Goal: Find specific page/section: Find specific page/section

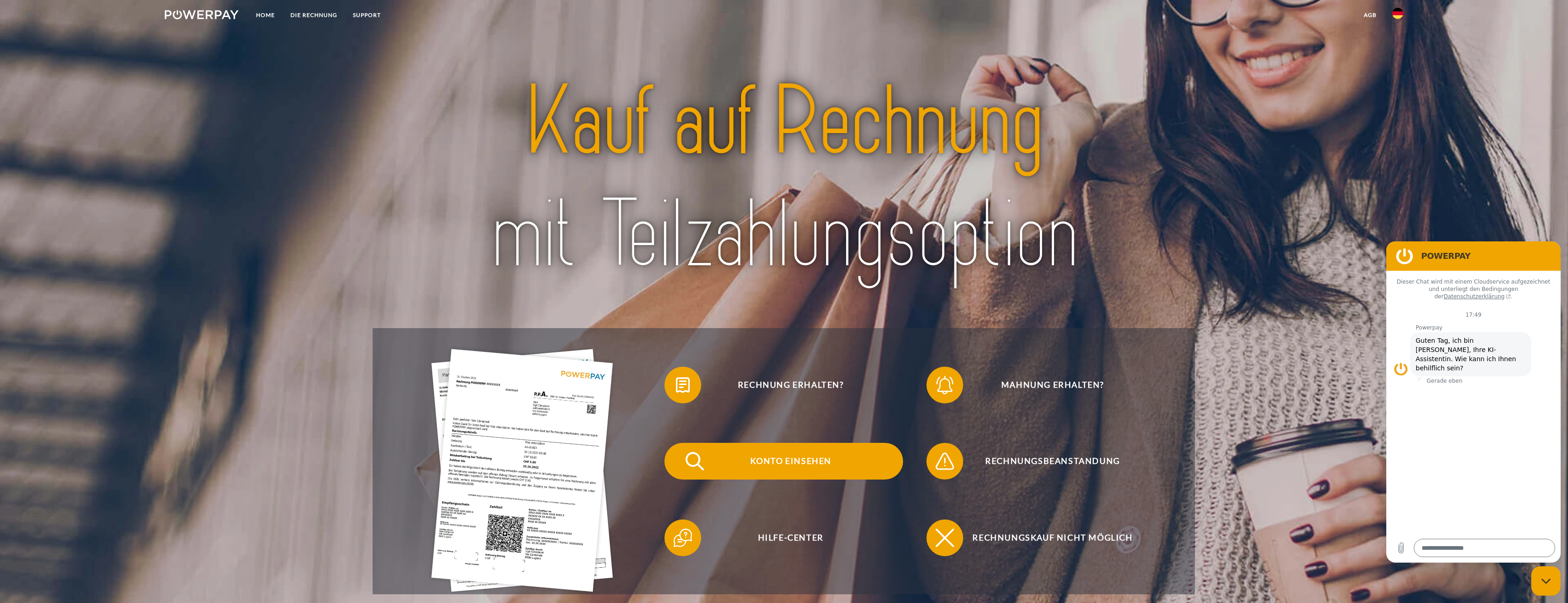
click at [806, 458] on span "Konto einsehen" at bounding box center [790, 461] width 225 height 37
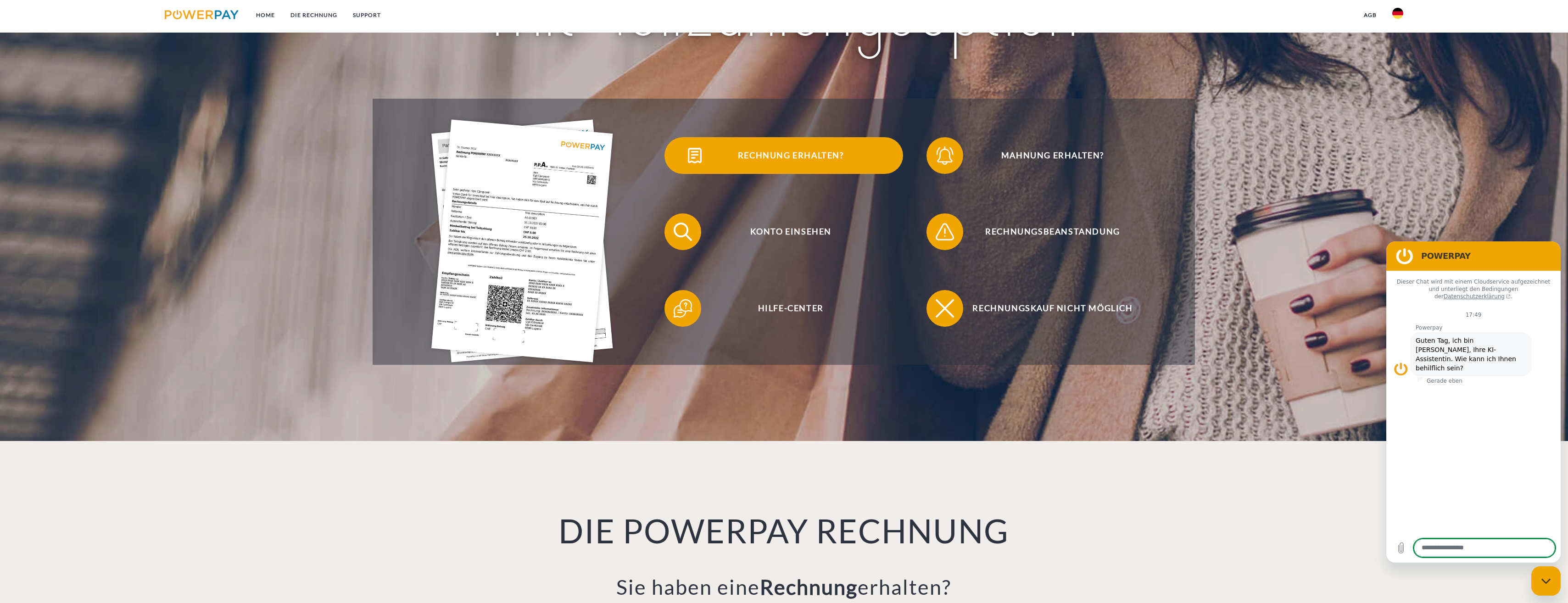
click at [813, 157] on span "Rechnung erhalten?" at bounding box center [790, 156] width 225 height 37
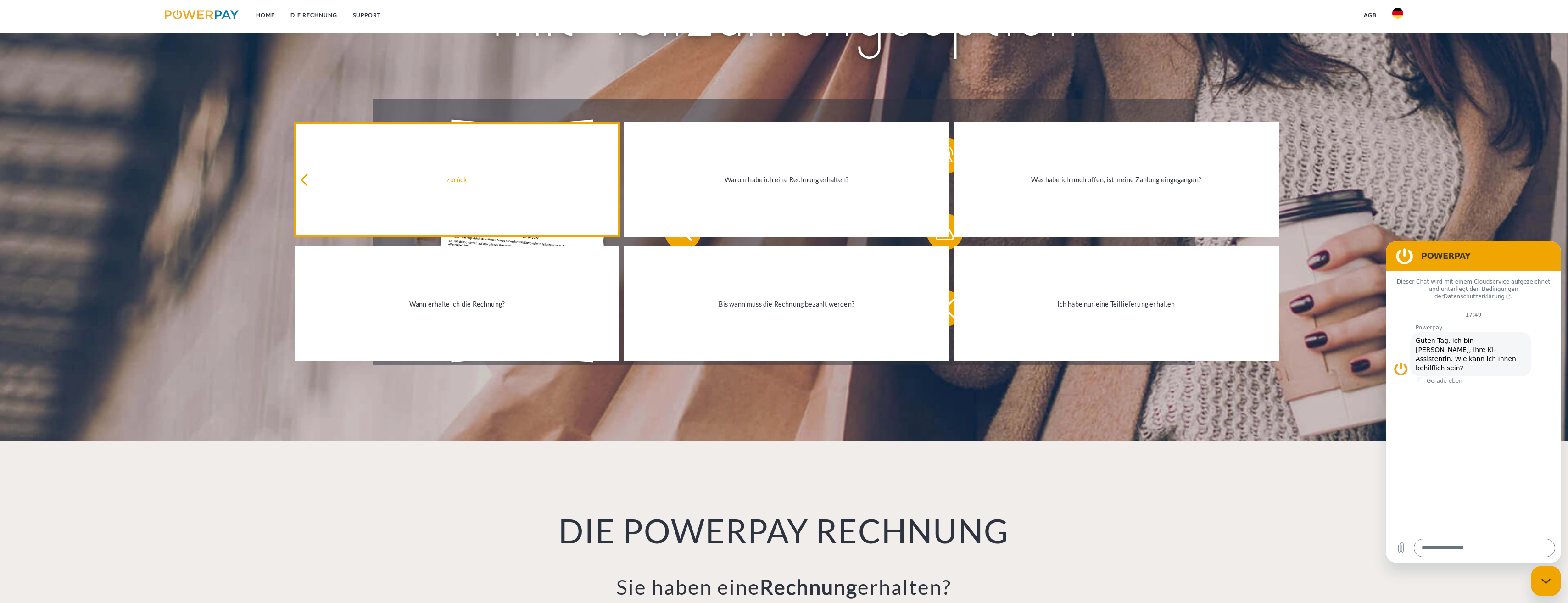
click at [413, 179] on div "zurück" at bounding box center [457, 179] width 314 height 12
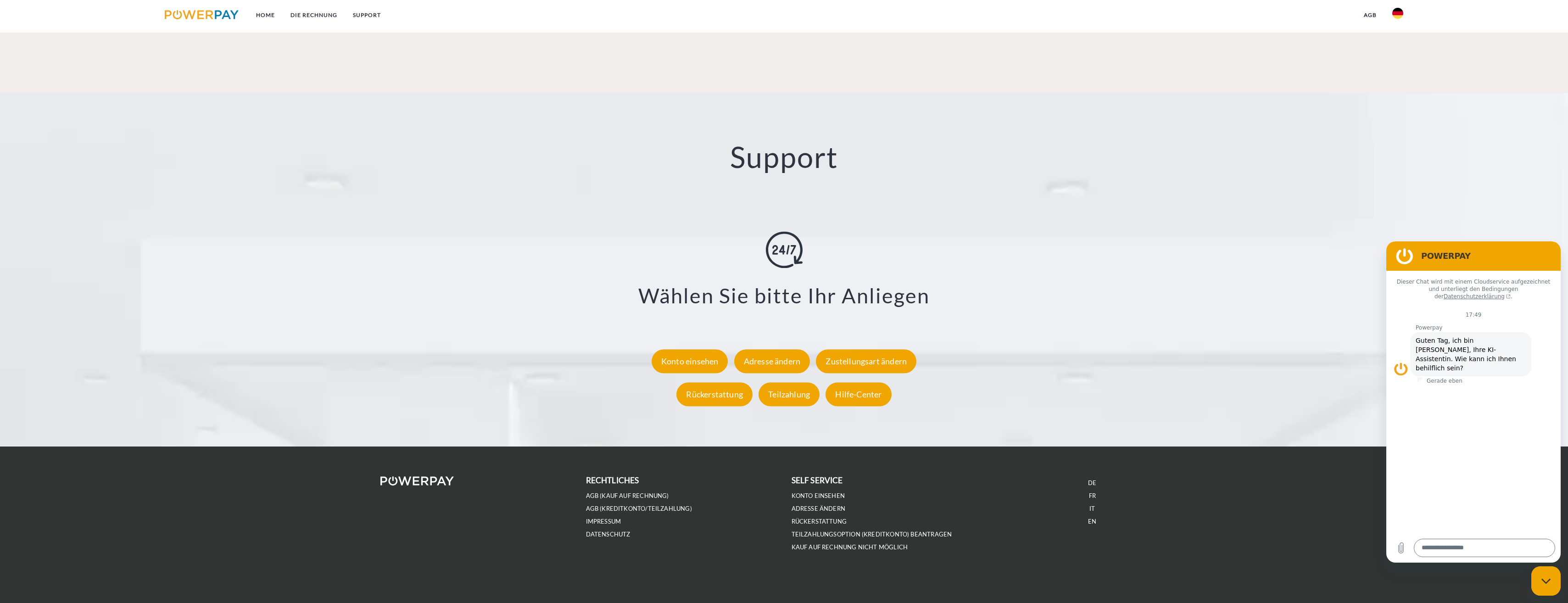
scroll to position [1588, 0]
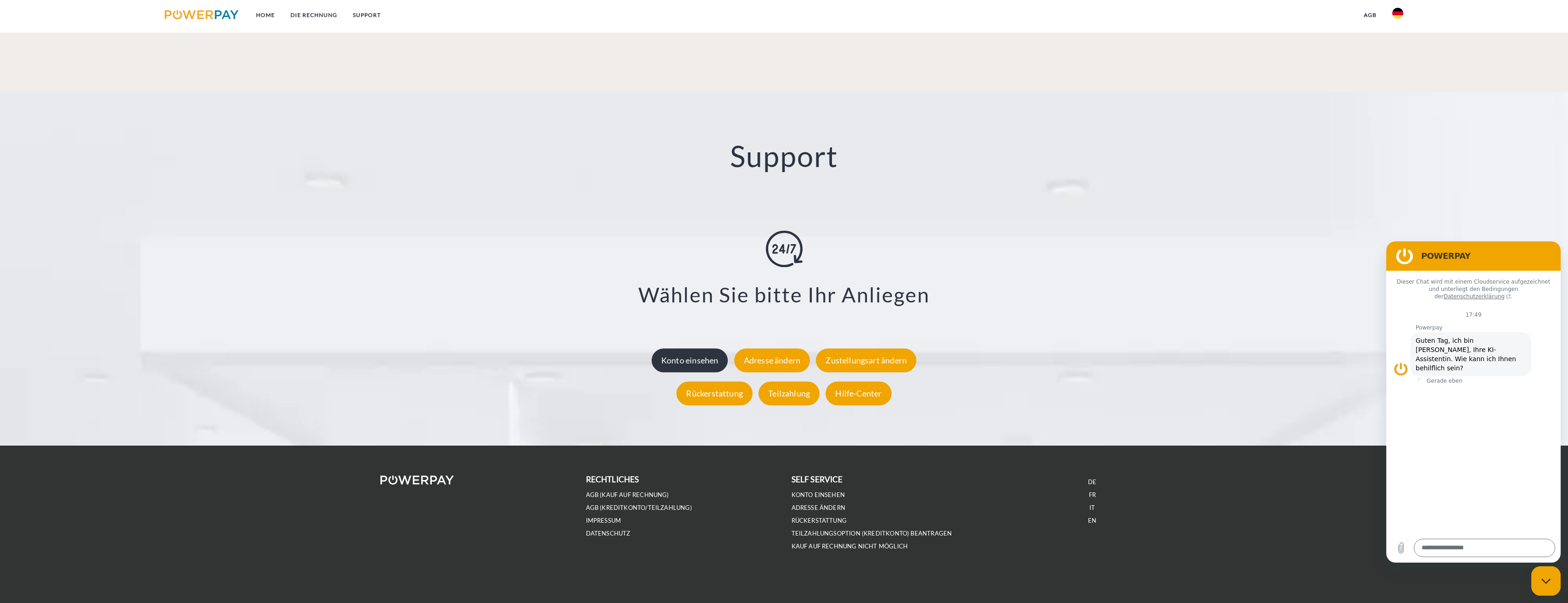
click at [692, 368] on div "Konto einsehen" at bounding box center [690, 360] width 76 height 24
